Goal: Task Accomplishment & Management: Manage account settings

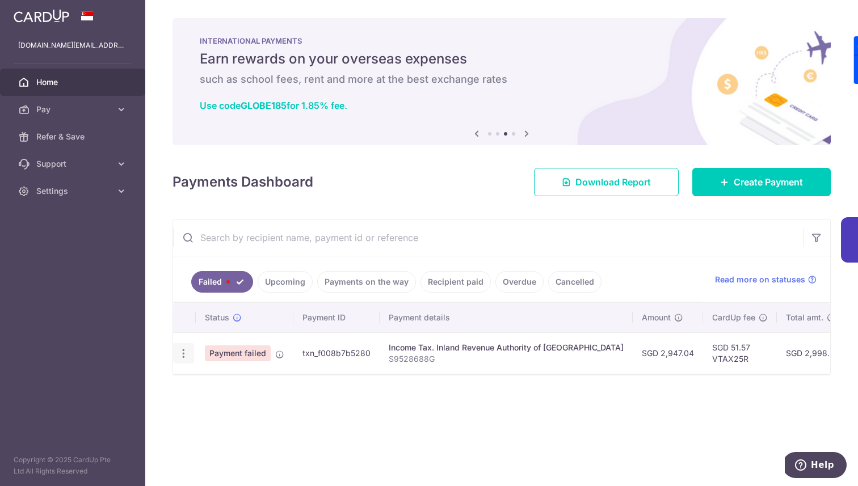
click at [179, 350] on icon "button" at bounding box center [184, 354] width 12 height 12
click at [202, 383] on link "Update payment" at bounding box center [233, 384] width 118 height 27
radio input "true"
type input "2,947.04"
type input "S9528688G"
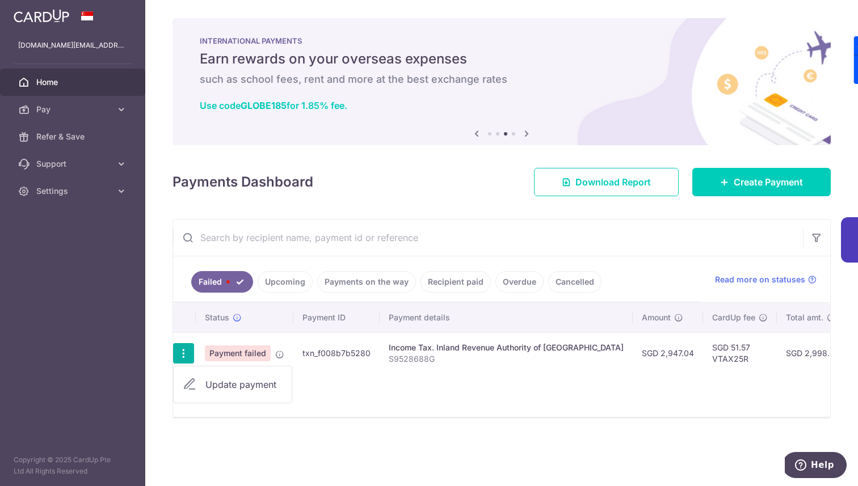
type input "VTAX25R"
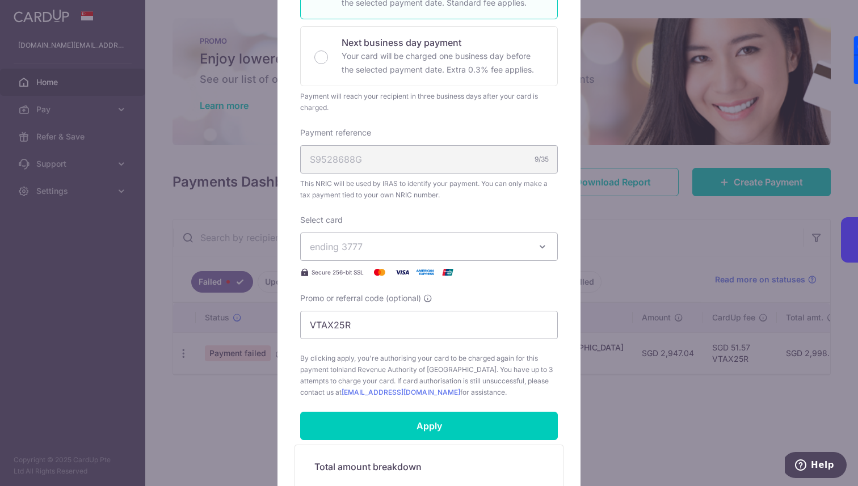
scroll to position [255, 0]
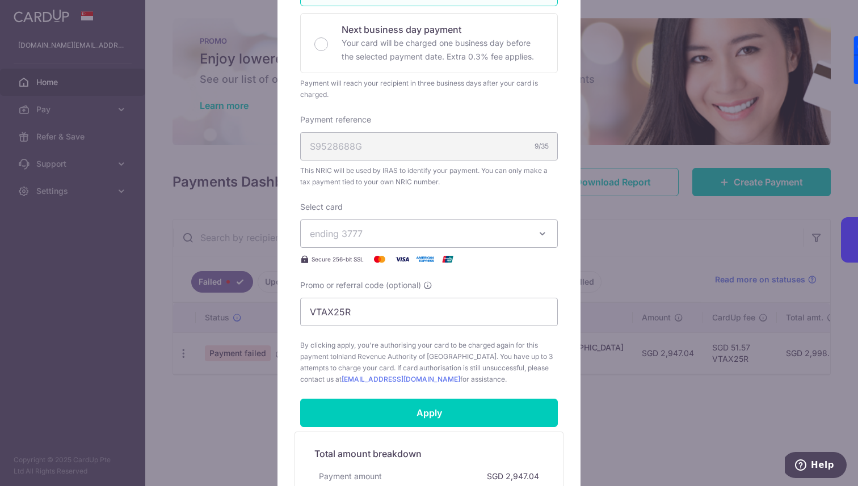
click at [349, 228] on span "ending 3777" at bounding box center [336, 233] width 53 height 11
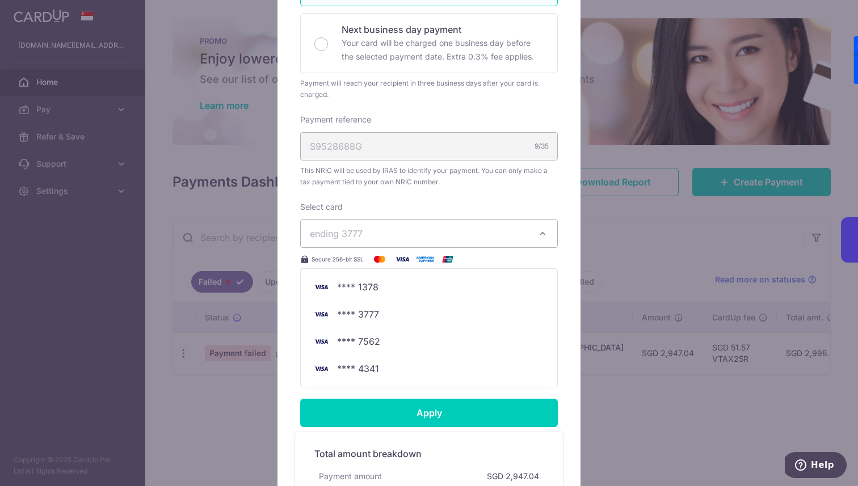
click at [419, 222] on button "ending 3777" at bounding box center [428, 233] width 257 height 28
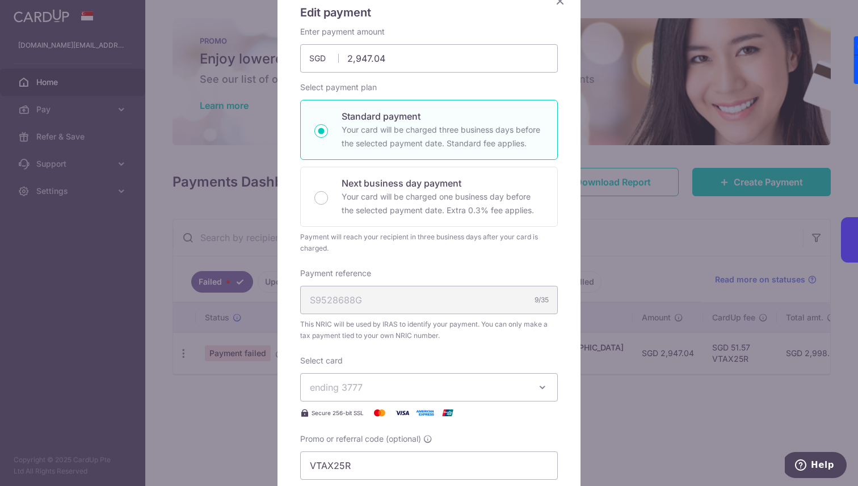
scroll to position [0, 0]
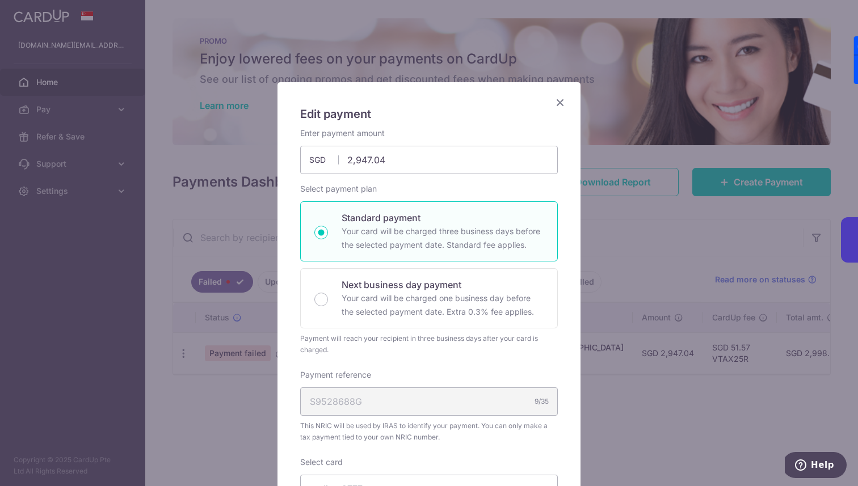
click at [556, 103] on icon "Close" at bounding box center [560, 102] width 14 height 14
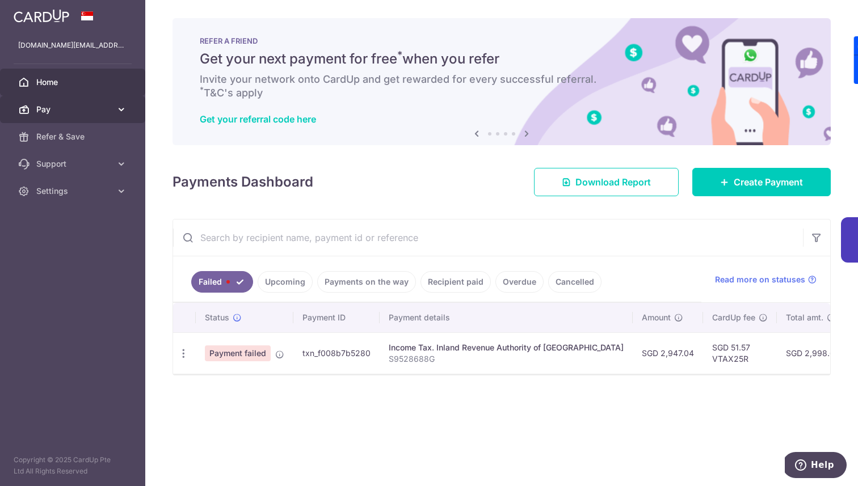
click at [111, 107] on link "Pay" at bounding box center [72, 109] width 145 height 27
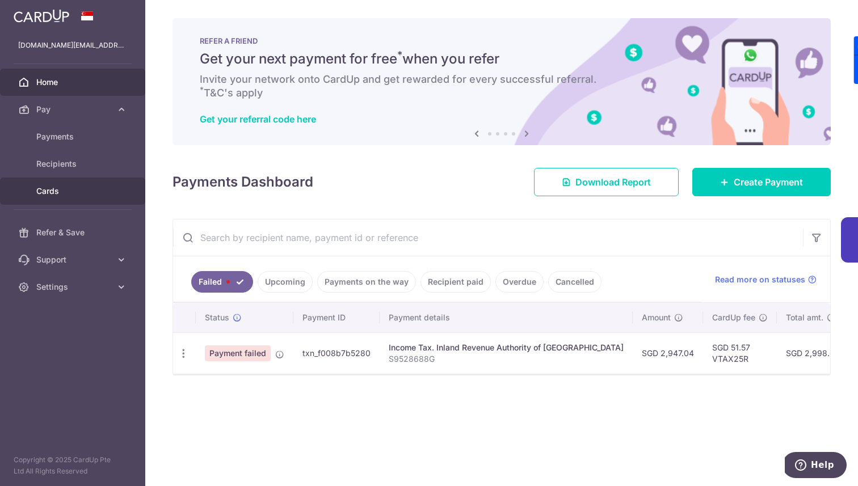
click at [57, 192] on span "Cards" at bounding box center [73, 190] width 75 height 11
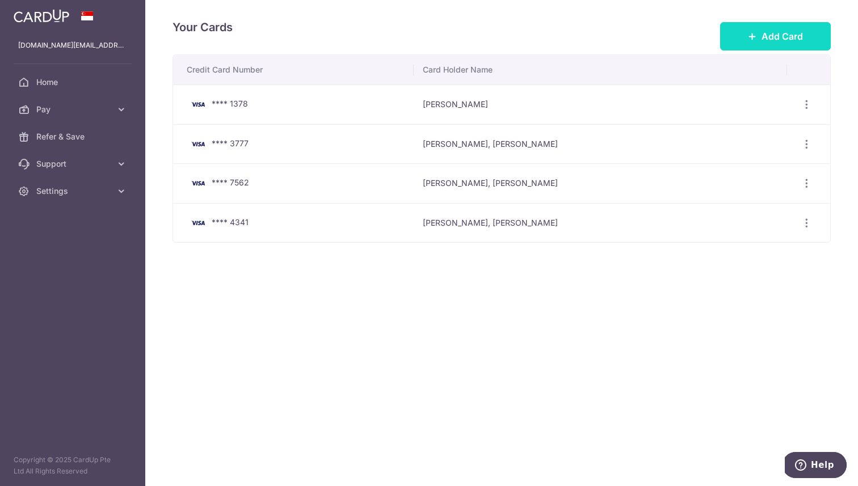
click at [769, 40] on span "Add Card" at bounding box center [781, 36] width 41 height 14
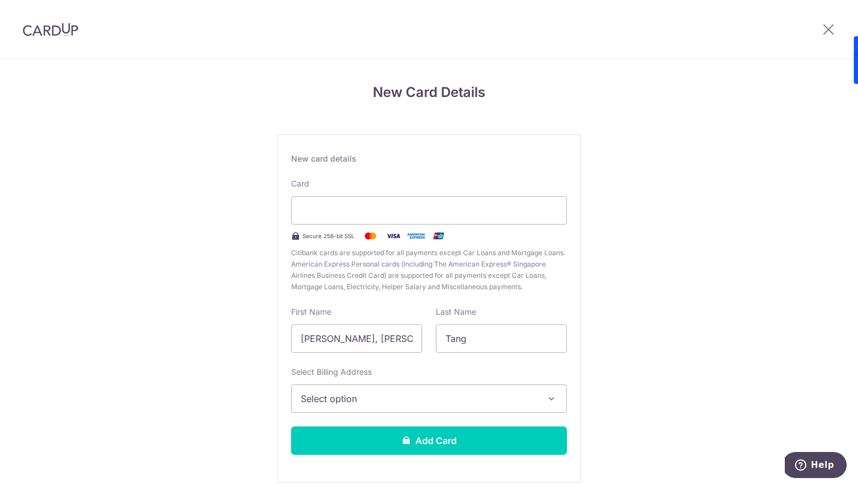
click at [389, 410] on button "Select option" at bounding box center [429, 399] width 276 height 28
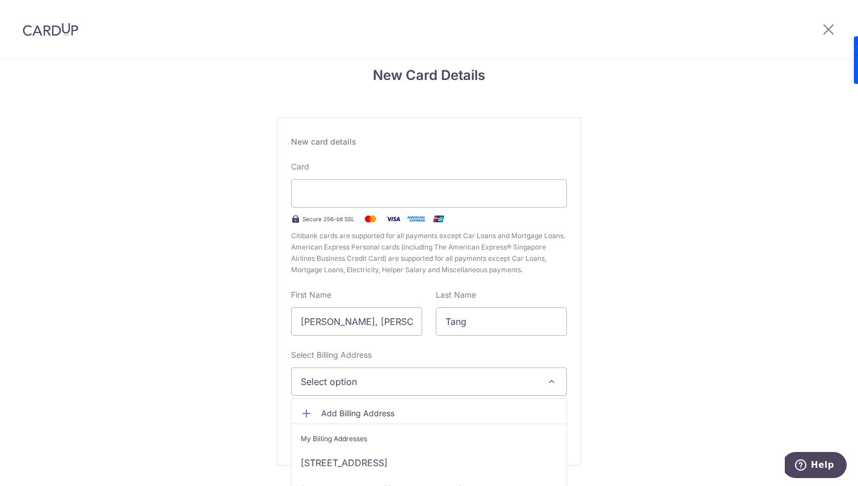
scroll to position [50, 0]
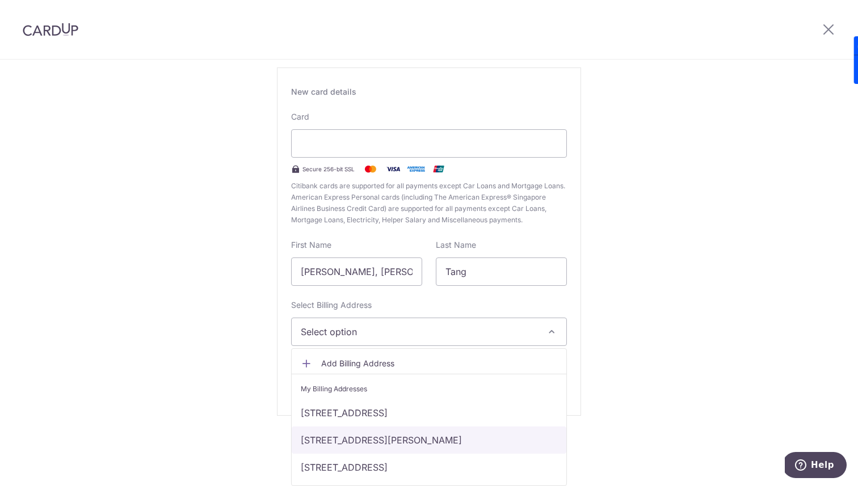
click at [373, 436] on link "38 Lorong 30 Geylang, Guillemard edge, 05-38, Singapore, Singapore-398371" at bounding box center [429, 440] width 275 height 27
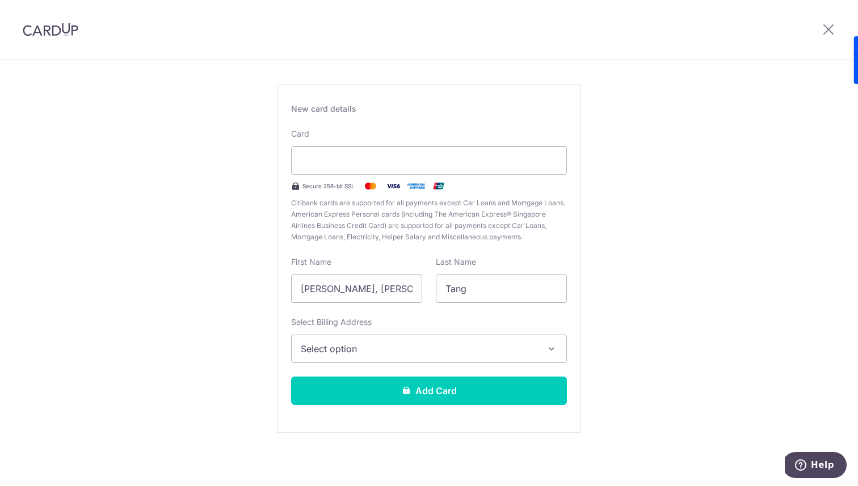
scroll to position [0, 0]
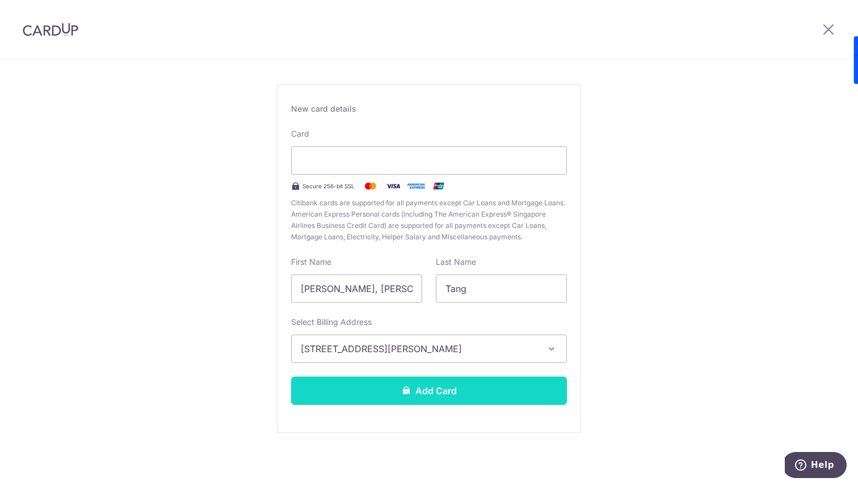
click at [370, 391] on button "Add Card" at bounding box center [429, 391] width 276 height 28
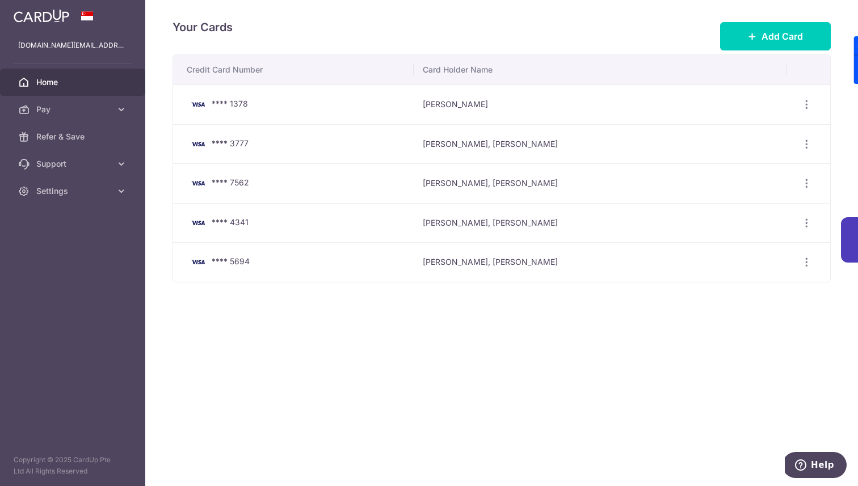
click at [42, 91] on link "Home" at bounding box center [72, 82] width 145 height 27
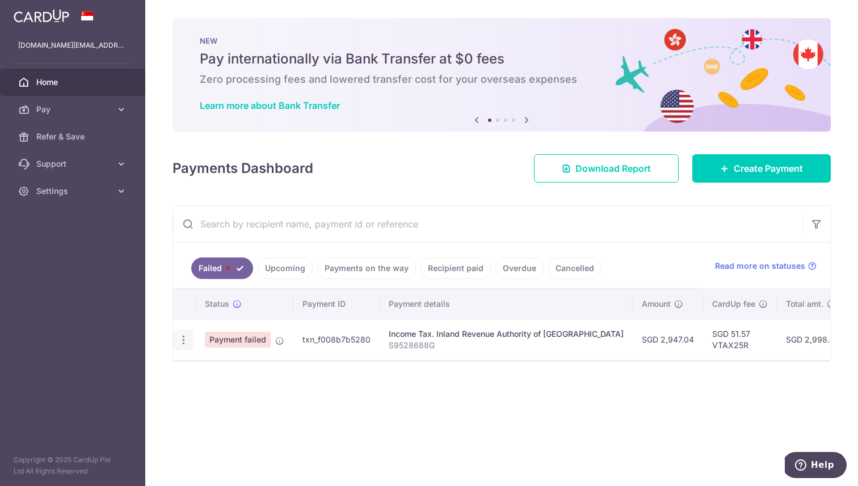
click at [181, 343] on icon "button" at bounding box center [184, 340] width 12 height 12
click at [210, 374] on span "Update payment" at bounding box center [243, 371] width 77 height 14
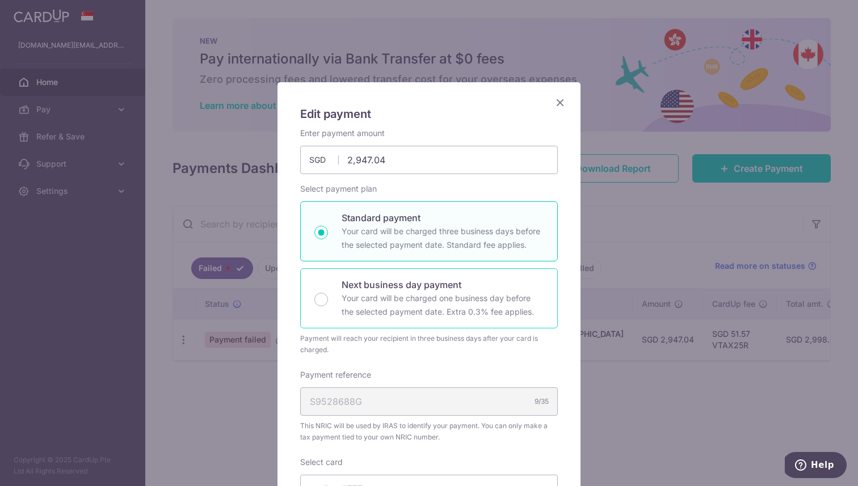
type input "VTAX25R"
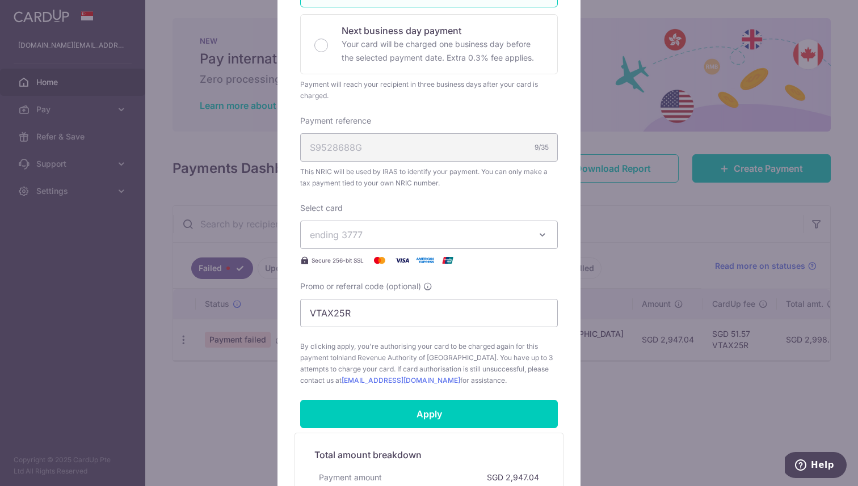
scroll to position [258, 0]
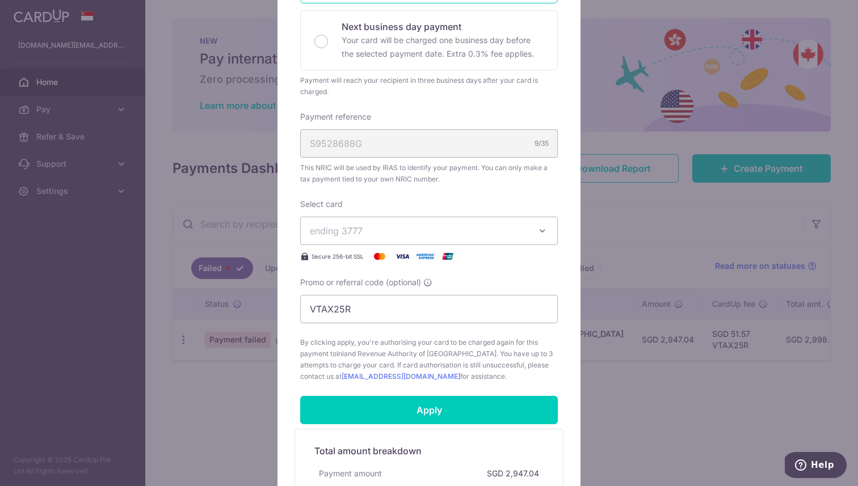
click at [362, 238] on button "ending 3777" at bounding box center [428, 231] width 257 height 28
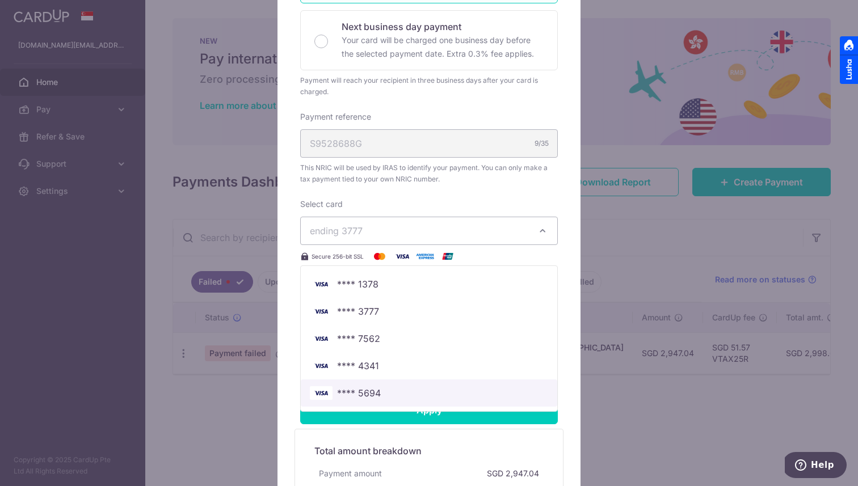
click at [373, 383] on link "**** 5694" at bounding box center [429, 392] width 256 height 27
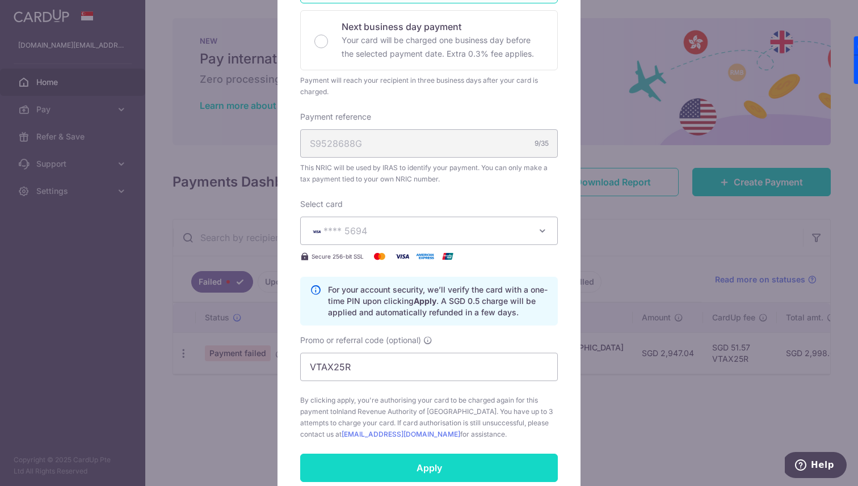
click at [379, 464] on input "Apply" at bounding box center [428, 468] width 257 height 28
